Goal: Information Seeking & Learning: Learn about a topic

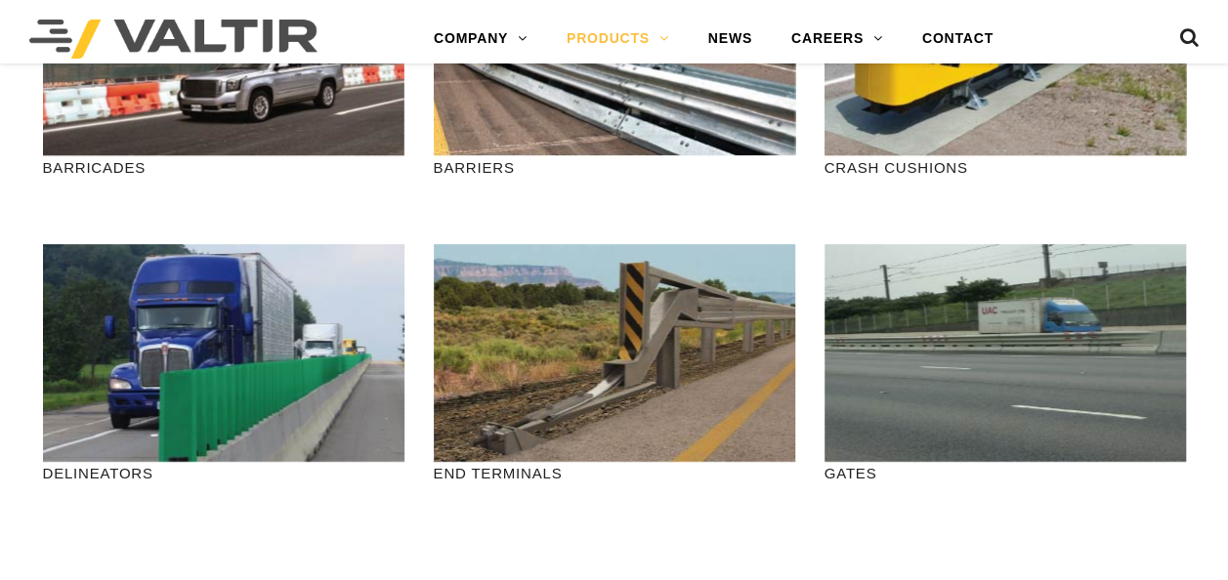
scroll to position [299, 0]
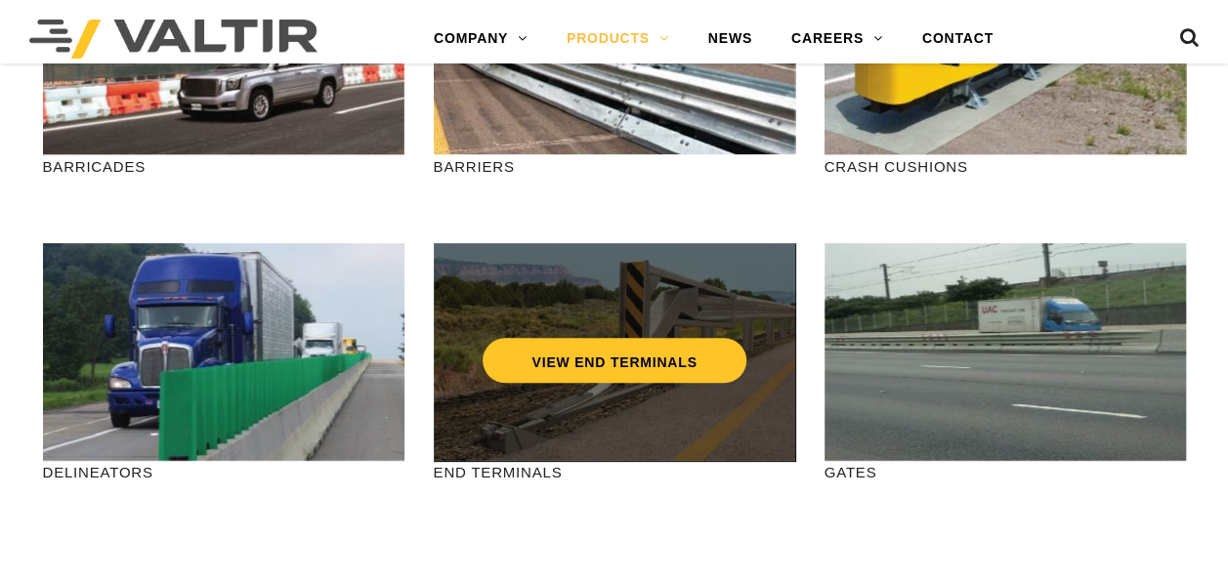
click at [605, 307] on div "VIEW END TERMINALS" at bounding box center [614, 319] width 283 height 64
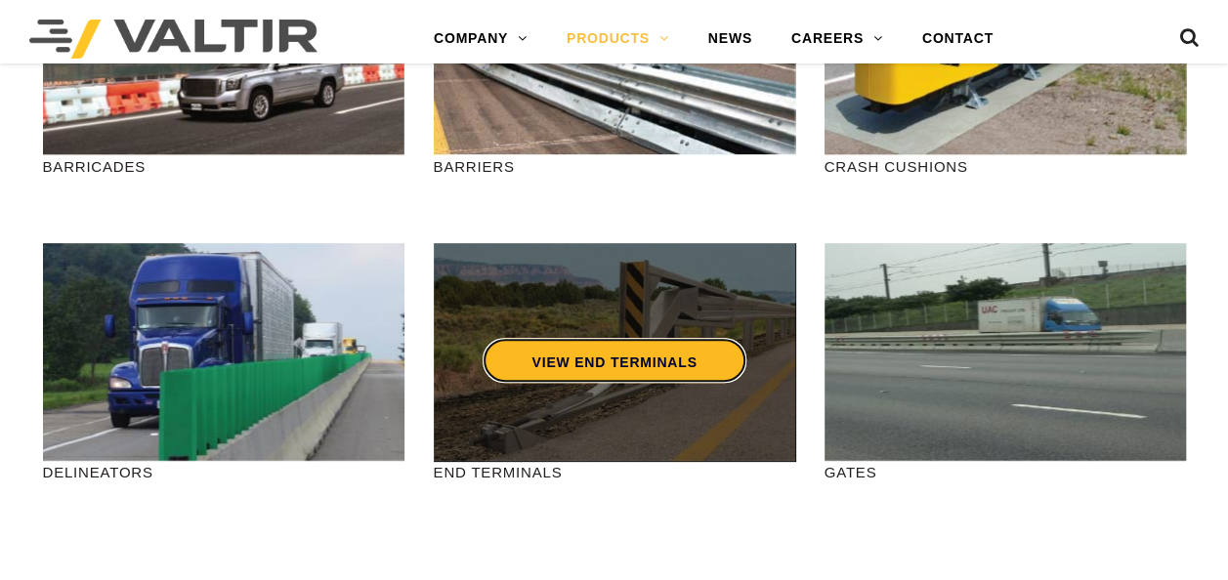
click at [581, 361] on link "VIEW END TERMINALS" at bounding box center [613, 360] width 263 height 45
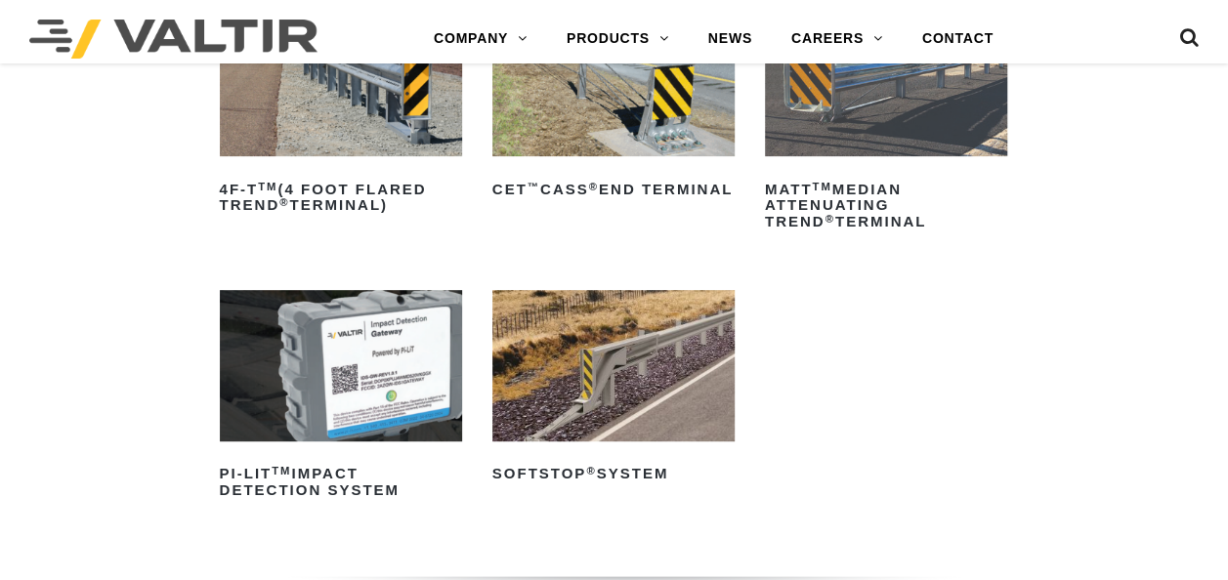
scroll to position [324, 0]
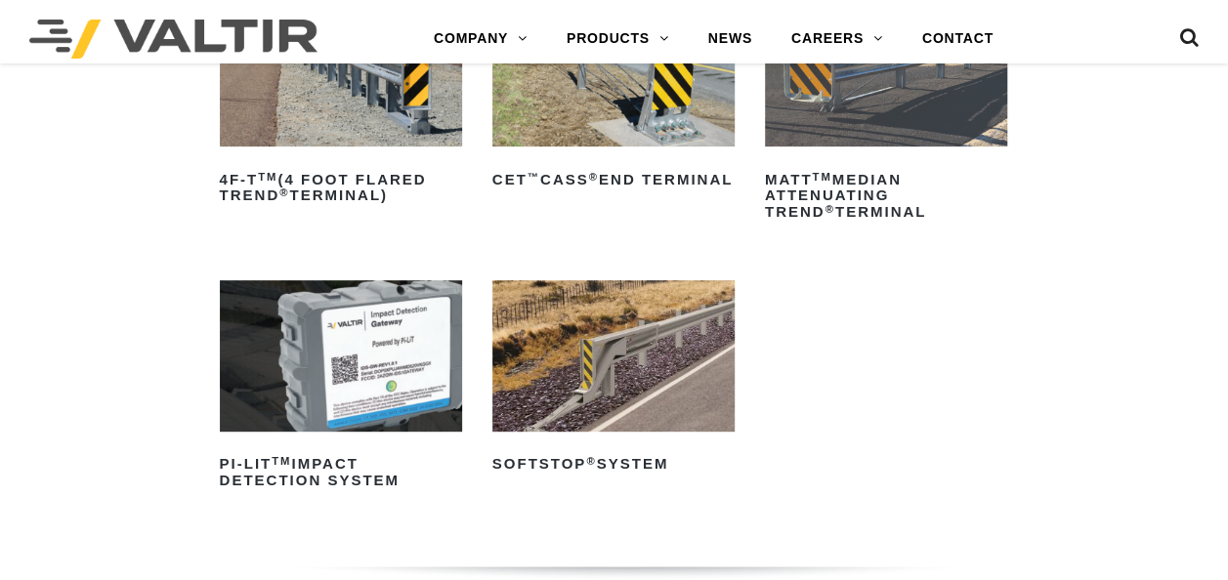
click at [568, 385] on img at bounding box center [613, 355] width 242 height 151
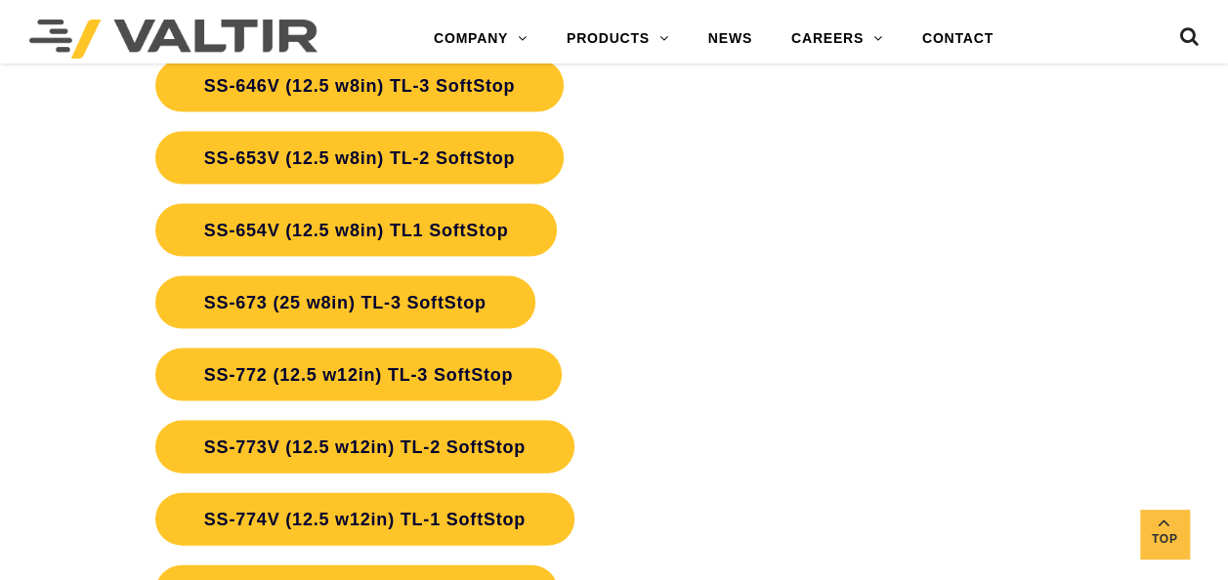
scroll to position [5549, 0]
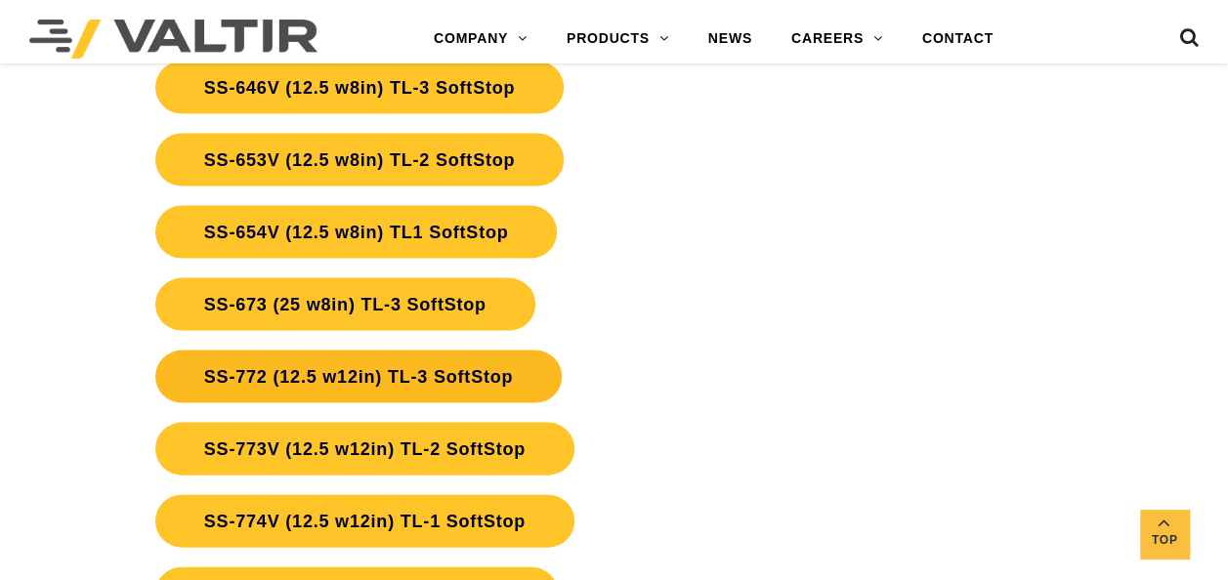
click at [479, 371] on link "SS-772 (12.5 w12in) TL-3 SoftStop" at bounding box center [358, 377] width 406 height 53
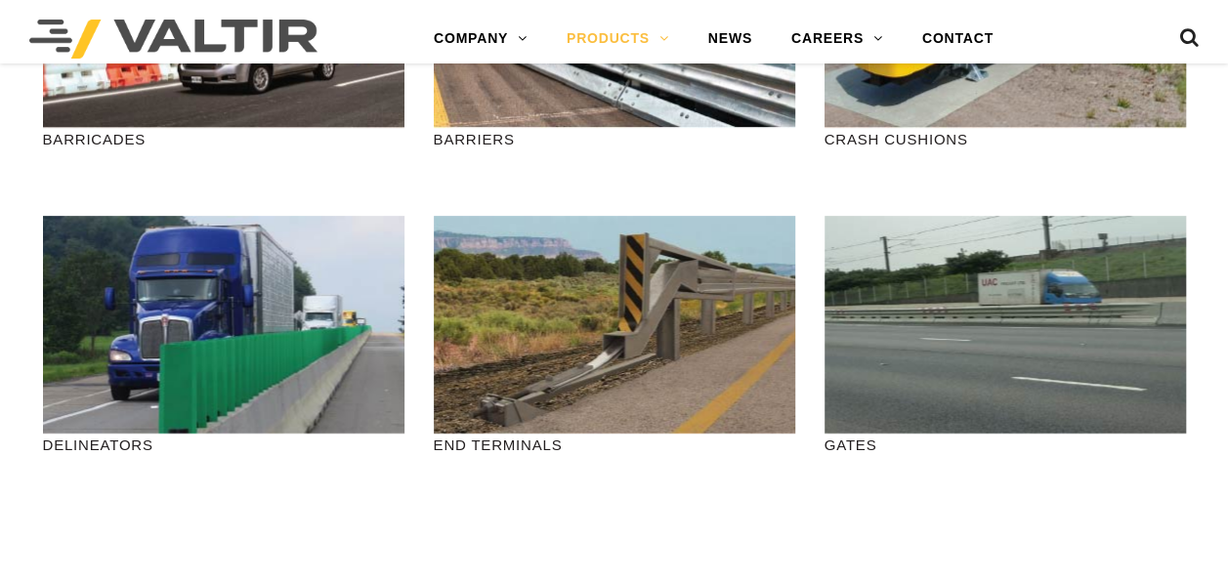
scroll to position [328, 0]
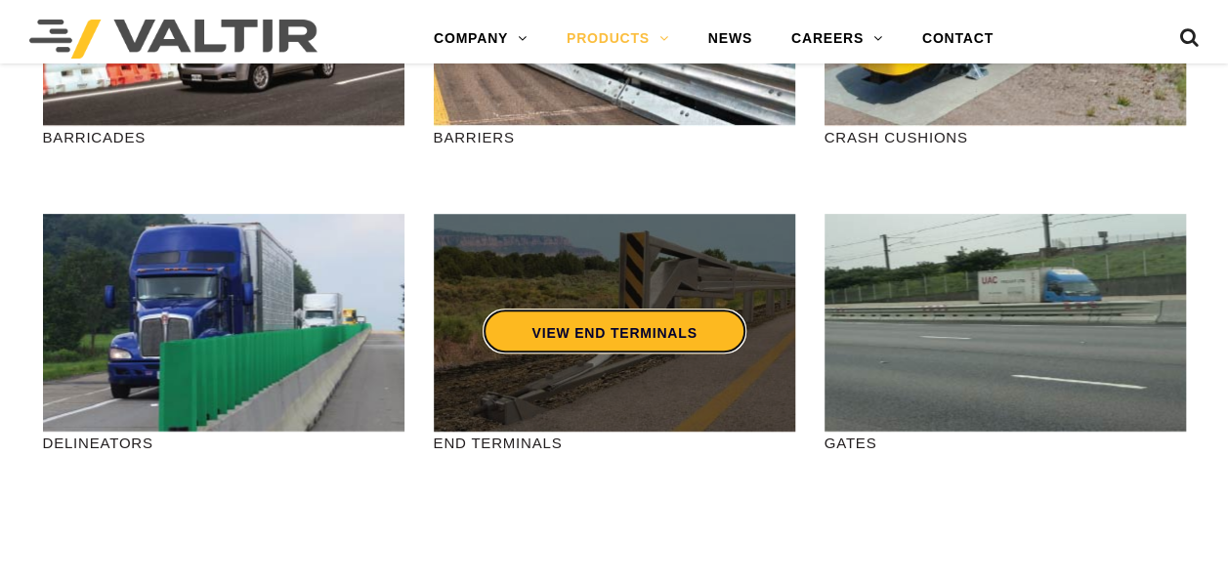
click at [648, 320] on link "VIEW END TERMINALS" at bounding box center [613, 331] width 263 height 45
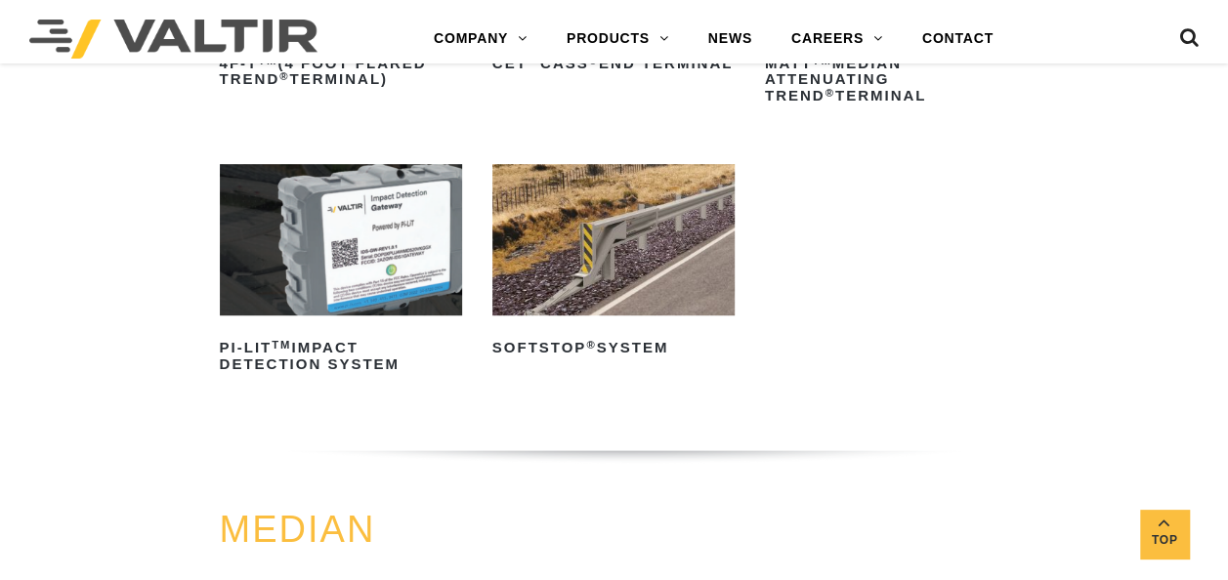
scroll to position [442, 0]
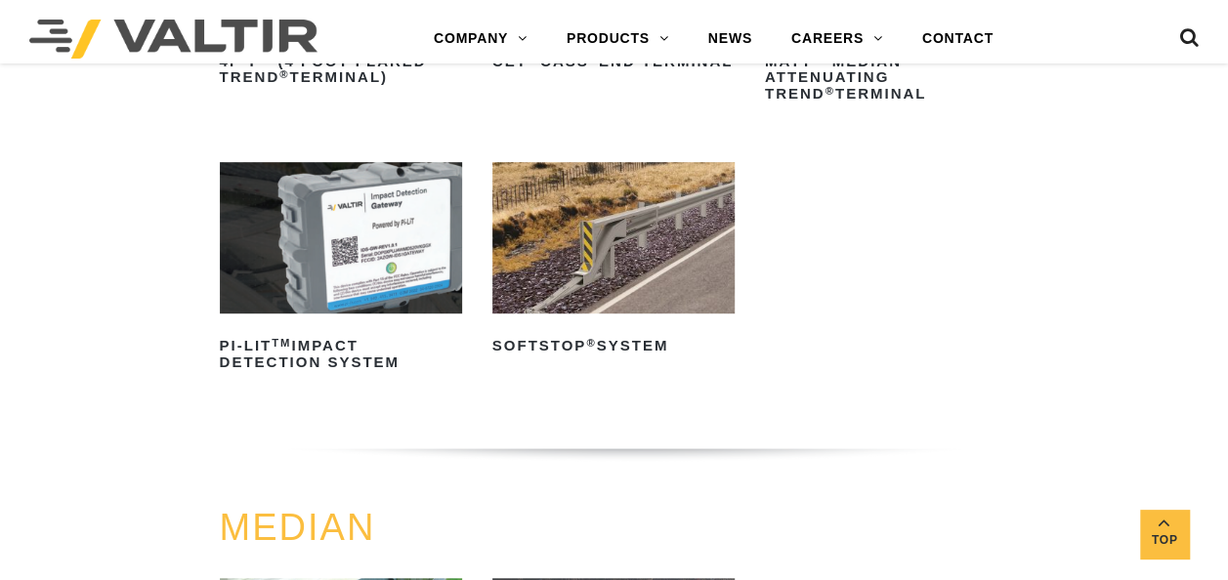
click at [564, 284] on img at bounding box center [613, 237] width 242 height 151
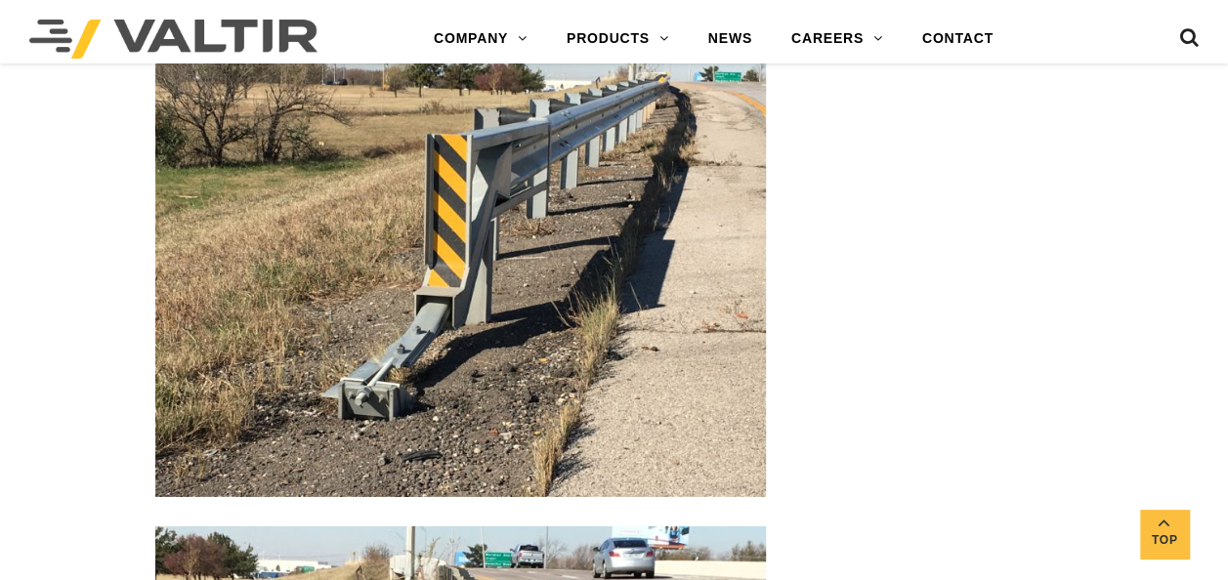
scroll to position [2805, 0]
